Goal: Information Seeking & Learning: Learn about a topic

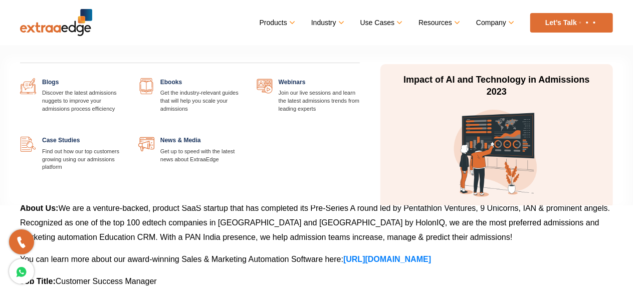
click at [450, 23] on link "Resources" at bounding box center [438, 23] width 40 height 15
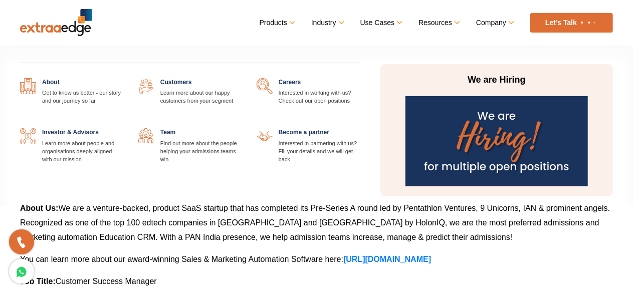
click at [241, 128] on link at bounding box center [241, 128] width 0 height 0
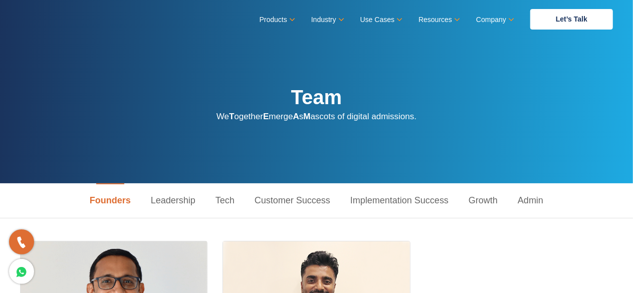
click at [177, 205] on link "Leadership" at bounding box center [173, 200] width 65 height 35
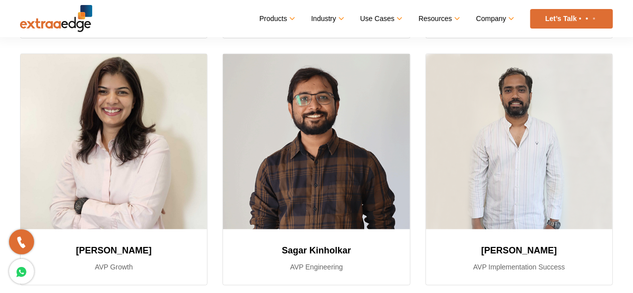
scroll to position [434, 0]
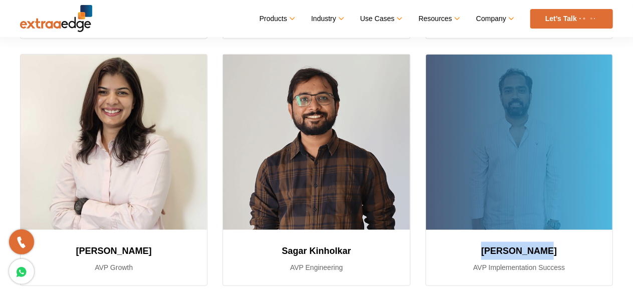
drag, startPoint x: 486, startPoint y: 249, endPoint x: 554, endPoint y: 248, distance: 68.6
click at [554, 248] on h3 "Akash Shedge" at bounding box center [519, 251] width 162 height 18
copy h3 "Akash Shedge"
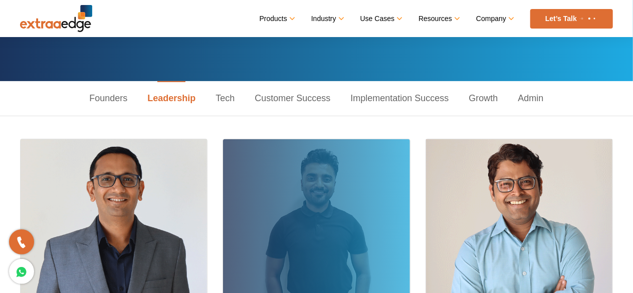
scroll to position [102, 0]
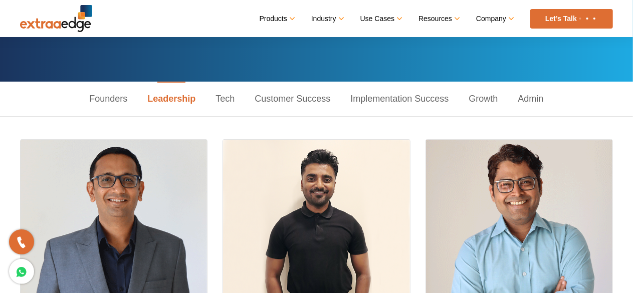
click at [231, 100] on link "Tech" at bounding box center [224, 99] width 39 height 35
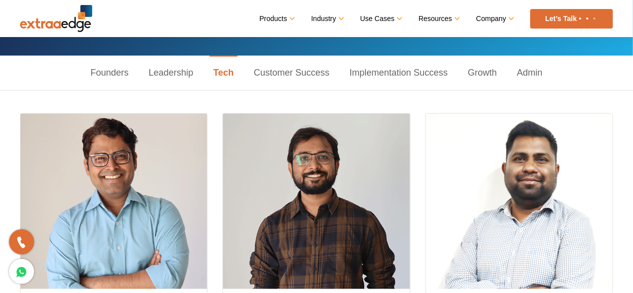
scroll to position [39, 0]
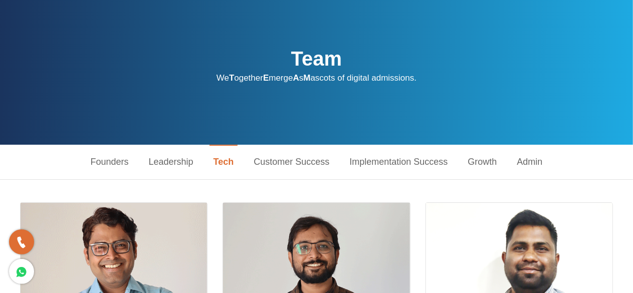
click at [283, 164] on link "Customer Success" at bounding box center [291, 162] width 96 height 35
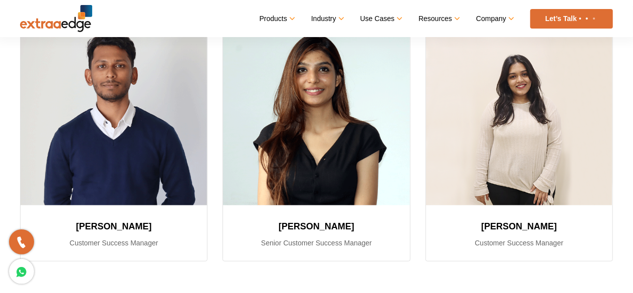
scroll to position [211, 0]
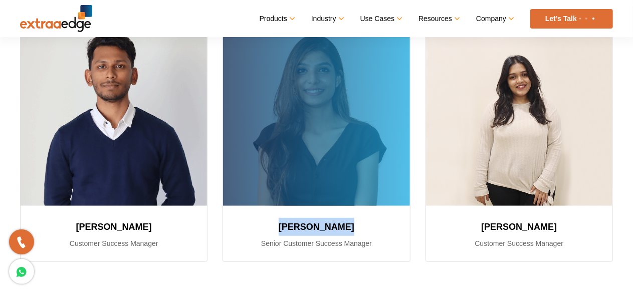
drag, startPoint x: 287, startPoint y: 227, endPoint x: 359, endPoint y: 224, distance: 72.7
click at [359, 224] on h3 "Pallavi Singh" at bounding box center [316, 227] width 162 height 18
copy h3 "Pallavi Singh"
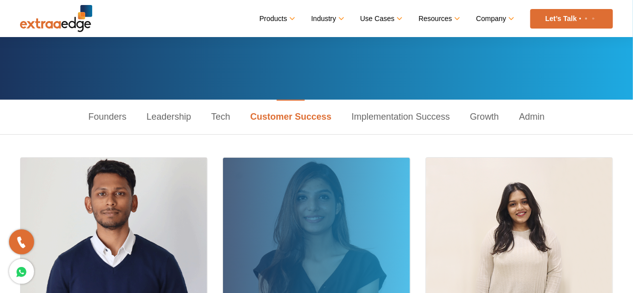
scroll to position [79, 0]
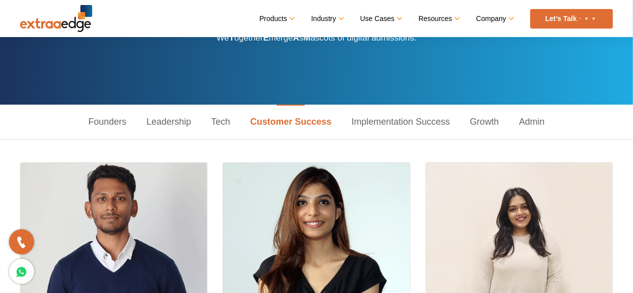
click at [392, 132] on link "Implementation Success" at bounding box center [401, 122] width 118 height 35
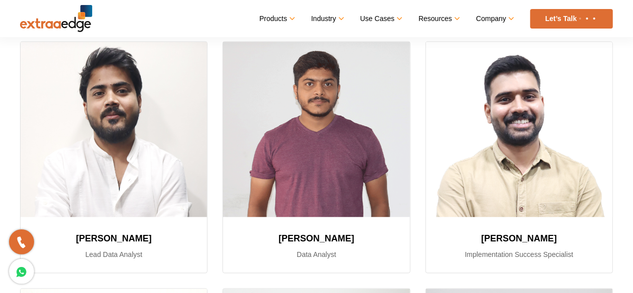
scroll to position [693, 0]
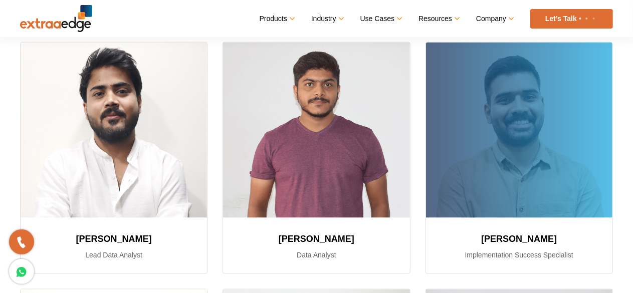
drag, startPoint x: 487, startPoint y: 237, endPoint x: 560, endPoint y: 237, distance: 72.6
click at [560, 237] on h3 "Abhijeet Varpe" at bounding box center [519, 239] width 162 height 18
copy h3 "Abhijeet Varpe"
